Goal: Task Accomplishment & Management: Use online tool/utility

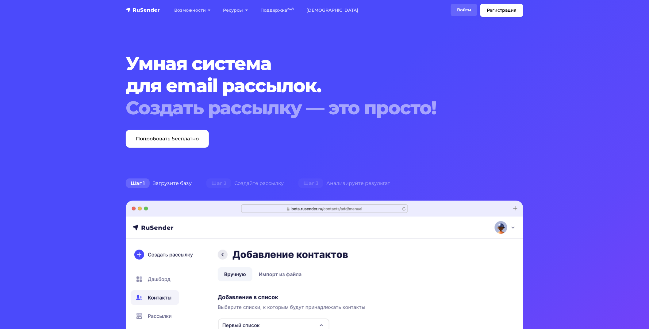
click at [462, 8] on link "Войти" at bounding box center [464, 10] width 26 height 13
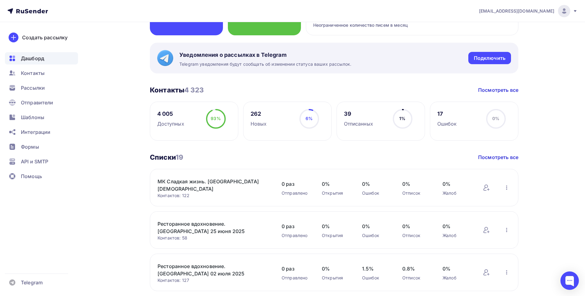
scroll to position [92, 0]
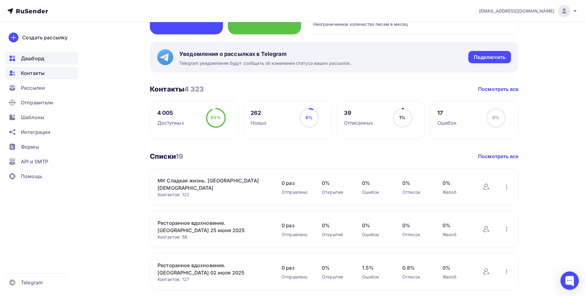
click at [48, 77] on div "Контакты" at bounding box center [41, 73] width 73 height 12
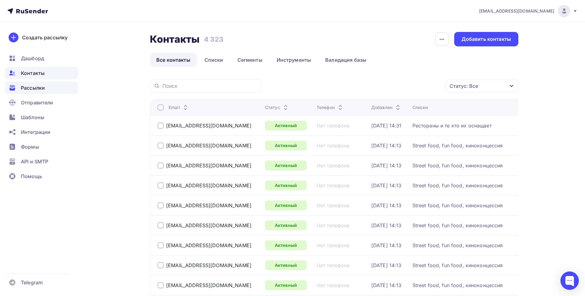
click at [40, 92] on div "Рассылки" at bounding box center [41, 88] width 73 height 12
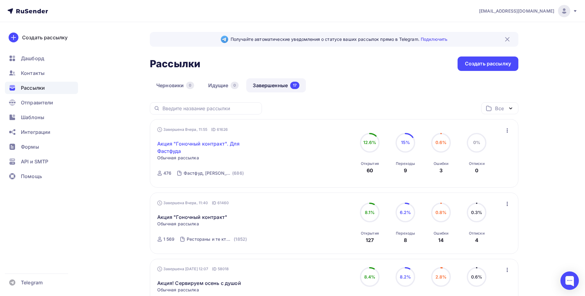
click at [195, 144] on link "Акция "Гоночный контракт". Для Фастфуда" at bounding box center [209, 147] width 105 height 15
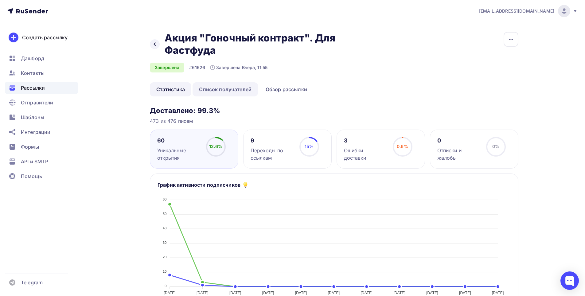
click at [237, 88] on link "Список получателей" at bounding box center [224, 89] width 65 height 14
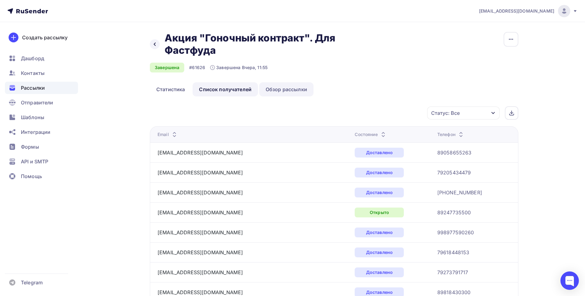
click at [300, 90] on link "Обзор рассылки" at bounding box center [286, 89] width 54 height 14
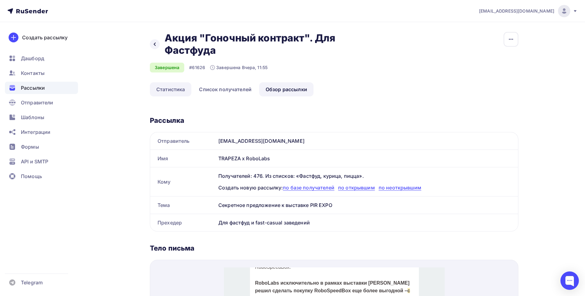
click at [175, 92] on link "Статистика" at bounding box center [170, 89] width 41 height 14
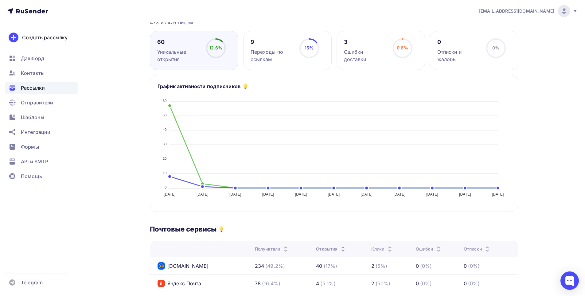
scroll to position [31, 0]
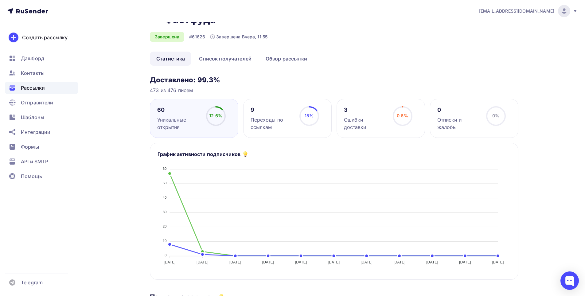
click at [264, 107] on div "9" at bounding box center [271, 109] width 43 height 7
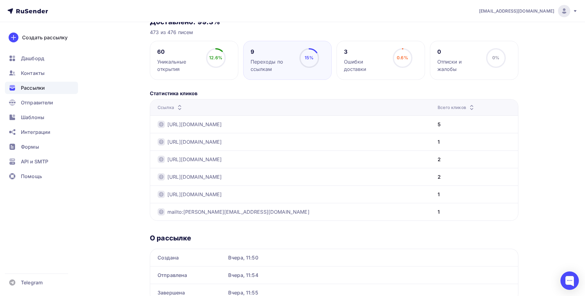
scroll to position [88, 0]
